Goal: Task Accomplishment & Management: Manage account settings

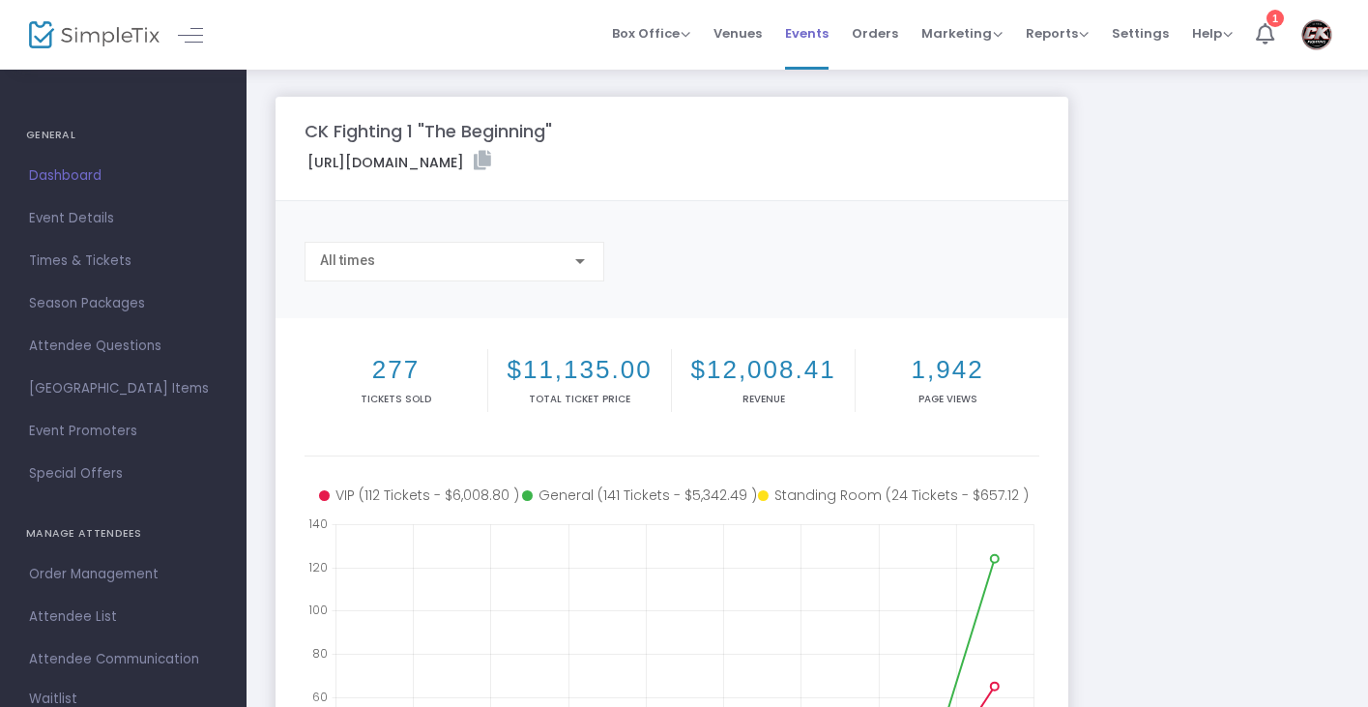
click at [817, 27] on span "Events" at bounding box center [807, 33] width 44 height 49
